Goal: Task Accomplishment & Management: Use online tool/utility

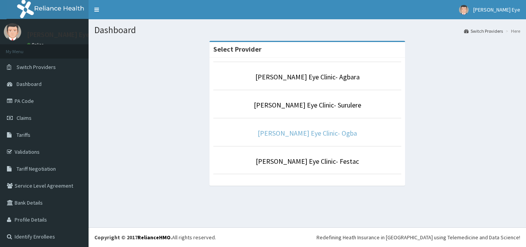
click at [298, 134] on link "[PERSON_NAME] Eye Clinic- Ogba" at bounding box center [307, 133] width 99 height 9
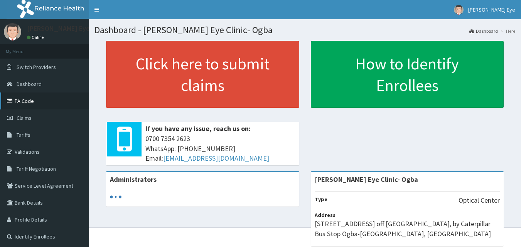
click at [32, 101] on link "PA Code" at bounding box center [44, 101] width 89 height 17
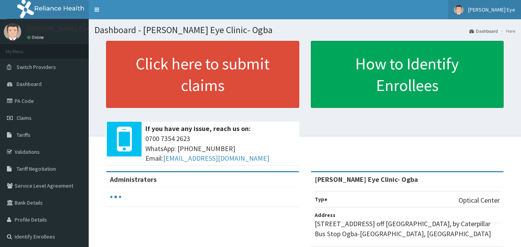
click at [494, 3] on link "[PERSON_NAME] Eye" at bounding box center [484, 9] width 73 height 19
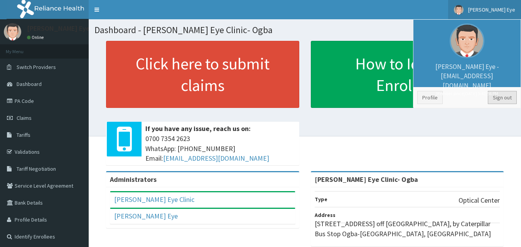
click at [508, 98] on link "Sign out" at bounding box center [502, 97] width 29 height 13
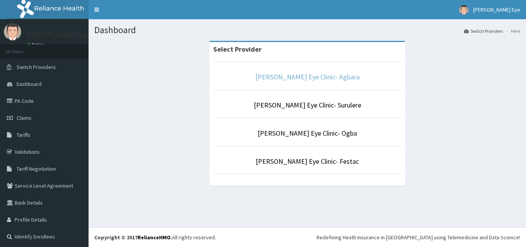
click at [280, 79] on link "[PERSON_NAME] Eye Clinic- Agbara" at bounding box center [308, 76] width 104 height 9
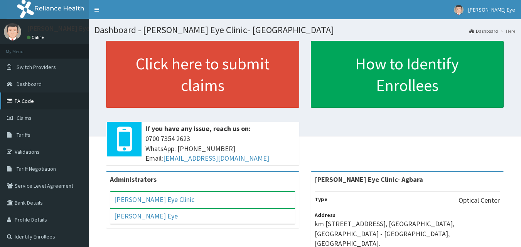
click at [25, 97] on link "PA Code" at bounding box center [44, 101] width 89 height 17
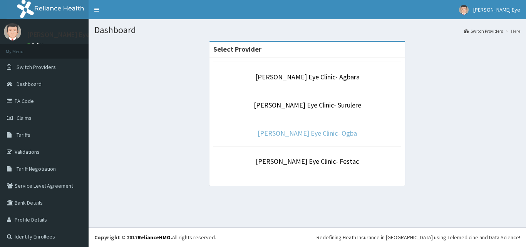
click at [313, 131] on link "Forst Eye Clinic- Ogba" at bounding box center [307, 133] width 99 height 9
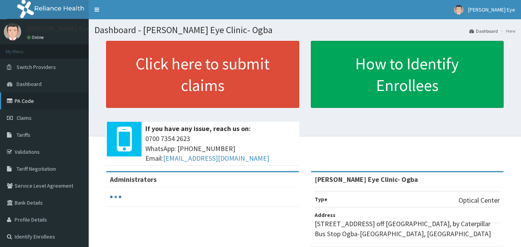
click at [35, 99] on link "PA Code" at bounding box center [44, 101] width 89 height 17
